Goal: Transaction & Acquisition: Purchase product/service

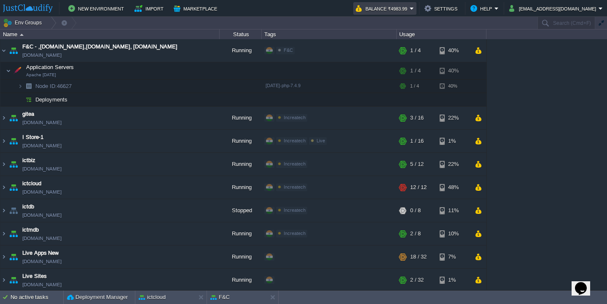
click at [410, 10] on button "Balance ₹4983.99" at bounding box center [383, 8] width 54 height 10
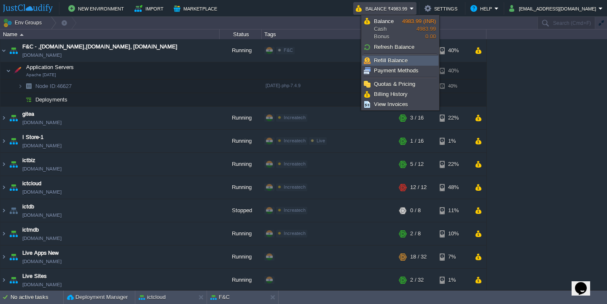
click at [405, 62] on span "Refill Balance" at bounding box center [391, 60] width 34 height 6
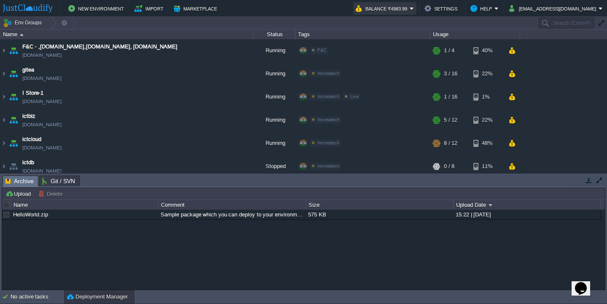
click at [410, 11] on button "Balance ₹4983.99" at bounding box center [383, 8] width 54 height 10
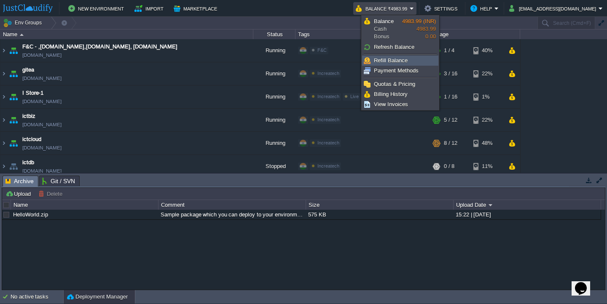
click at [397, 64] on span "Refill Balance" at bounding box center [391, 60] width 34 height 6
